Goal: Task Accomplishment & Management: Use online tool/utility

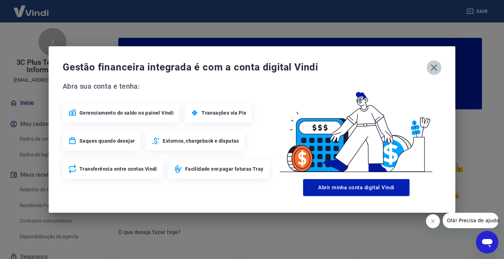
click at [437, 68] on icon "button" at bounding box center [434, 67] width 11 height 11
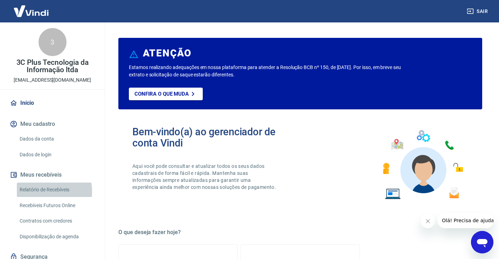
drag, startPoint x: 42, startPoint y: 191, endPoint x: 34, endPoint y: 139, distance: 53.2
click at [43, 191] on link "Relatório de Recebíveis" at bounding box center [56, 189] width 79 height 14
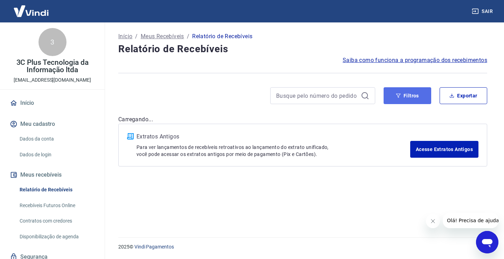
click at [399, 96] on icon "button" at bounding box center [398, 95] width 5 height 4
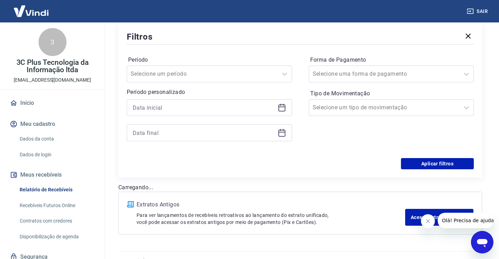
scroll to position [102, 0]
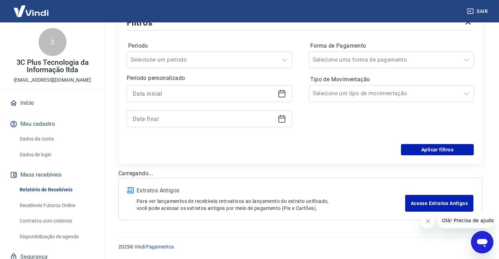
click at [151, 99] on div at bounding box center [209, 93] width 165 height 17
click at [150, 97] on input at bounding box center [204, 93] width 142 height 11
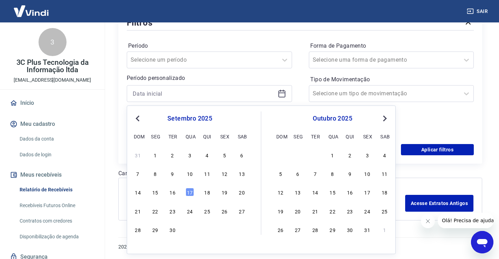
click at [171, 195] on div "16" at bounding box center [172, 192] width 8 height 8
type input "[DATE]"
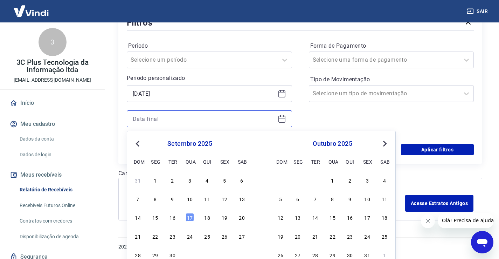
click at [149, 120] on input at bounding box center [204, 118] width 142 height 11
click at [190, 218] on div "17" at bounding box center [190, 217] width 8 height 8
type input "[DATE]"
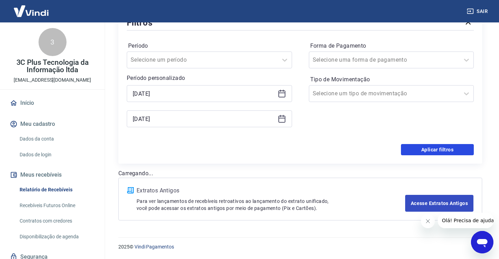
click at [424, 152] on button "Aplicar filtros" at bounding box center [437, 149] width 73 height 11
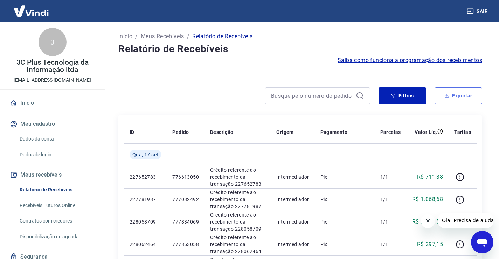
click at [440, 97] on button "Exportar" at bounding box center [459, 95] width 48 height 17
type input "[DATE]"
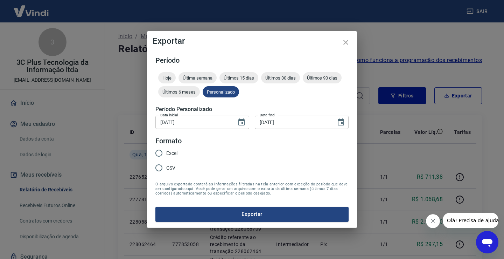
drag, startPoint x: 169, startPoint y: 164, endPoint x: 194, endPoint y: 182, distance: 30.7
click at [170, 164] on span "CSV" at bounding box center [170, 167] width 9 height 7
click at [166, 164] on input "CSV" at bounding box center [159, 167] width 15 height 15
radio input "true"
click at [208, 214] on button "Exportar" at bounding box center [251, 214] width 193 height 15
